Goal: Find specific page/section: Find specific page/section

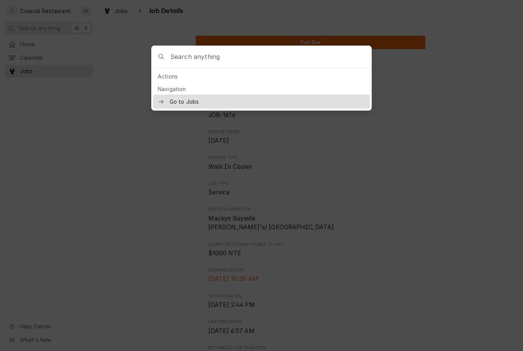
click at [95, 99] on div at bounding box center [261, 175] width 523 height 351
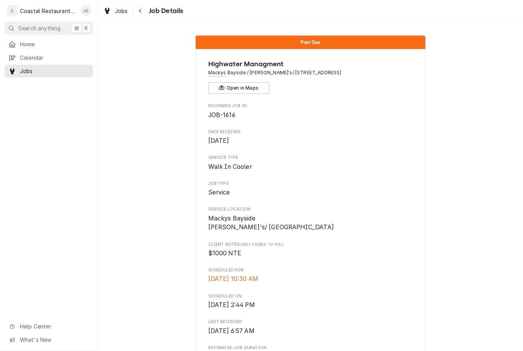
click at [39, 46] on span "Home" at bounding box center [54, 44] width 69 height 8
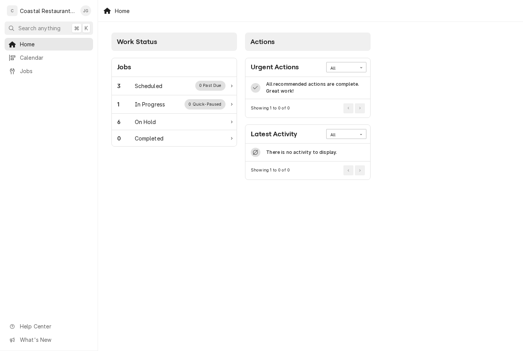
click at [157, 86] on div "Scheduled" at bounding box center [149, 86] width 28 height 8
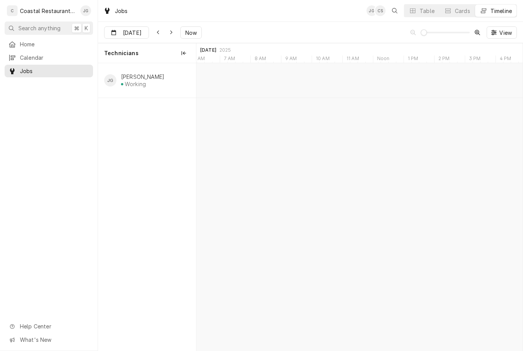
type input "[DATE]"
click at [408, 80] on div "Oven Repair" at bounding box center [403, 82] width 49 height 7
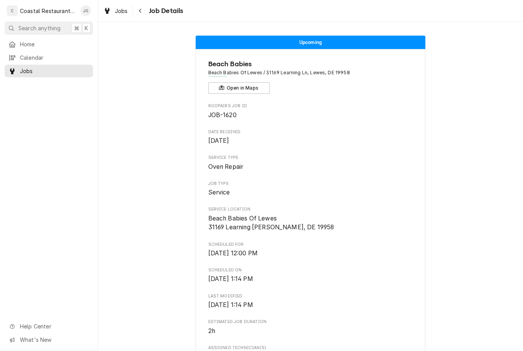
click at [31, 47] on div "Home" at bounding box center [48, 44] width 85 height 10
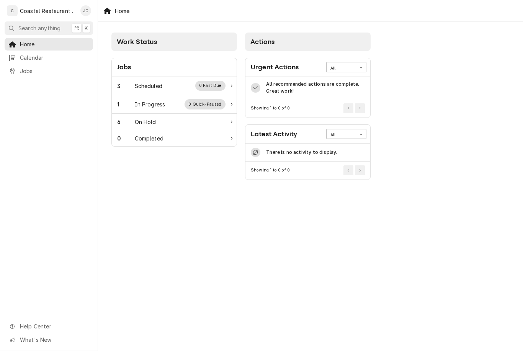
click at [156, 106] on div "In Progress" at bounding box center [150, 104] width 31 height 8
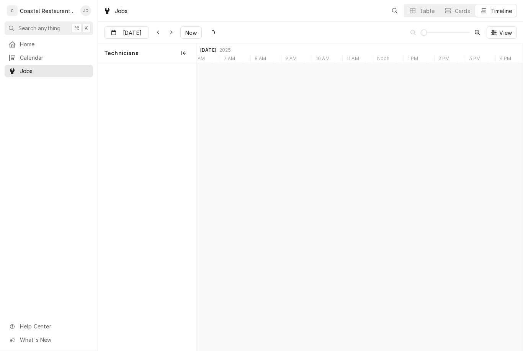
scroll to position [0, 6466]
click at [197, 34] on button "Now" at bounding box center [190, 32] width 21 height 12
type input "Sep 4"
click at [287, 82] on div "Walk In Cooler" at bounding box center [285, 82] width 18 height 7
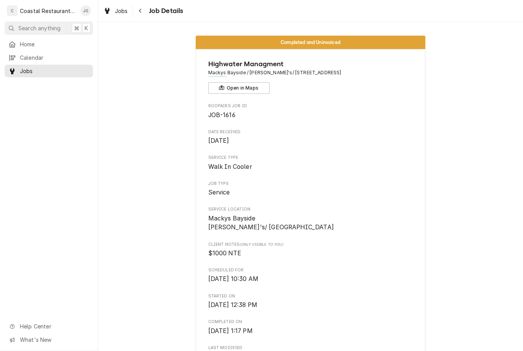
scroll to position [0, 0]
click at [40, 48] on link "Home" at bounding box center [49, 44] width 88 height 13
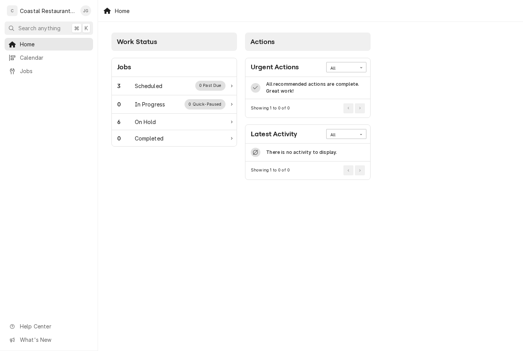
click at [159, 90] on div "Scheduled" at bounding box center [149, 86] width 28 height 8
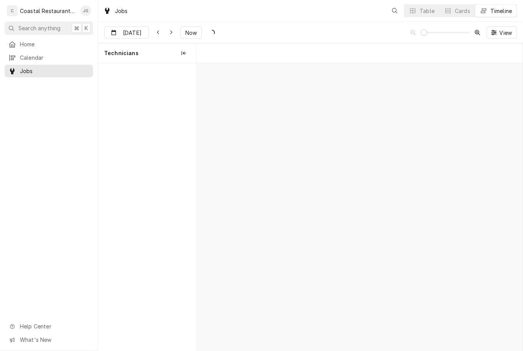
scroll to position [0, 6462]
